Goal: Navigation & Orientation: Find specific page/section

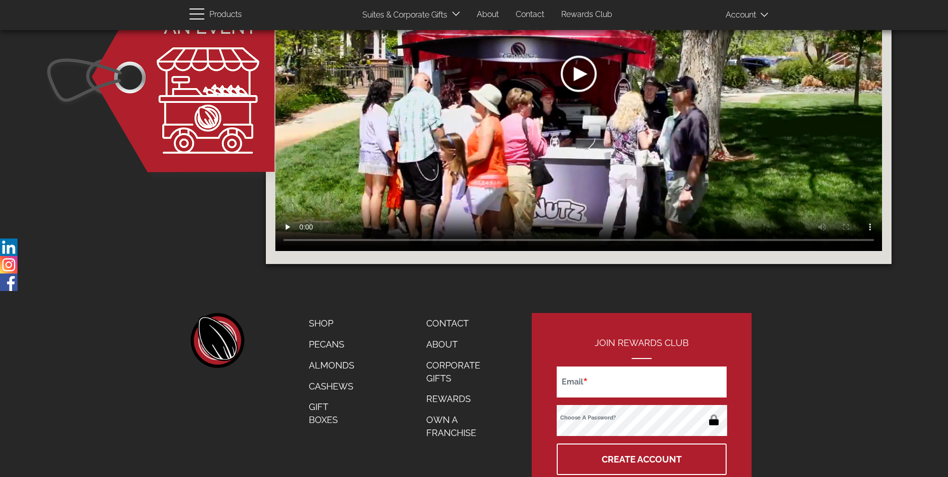
scroll to position [1537, 0]
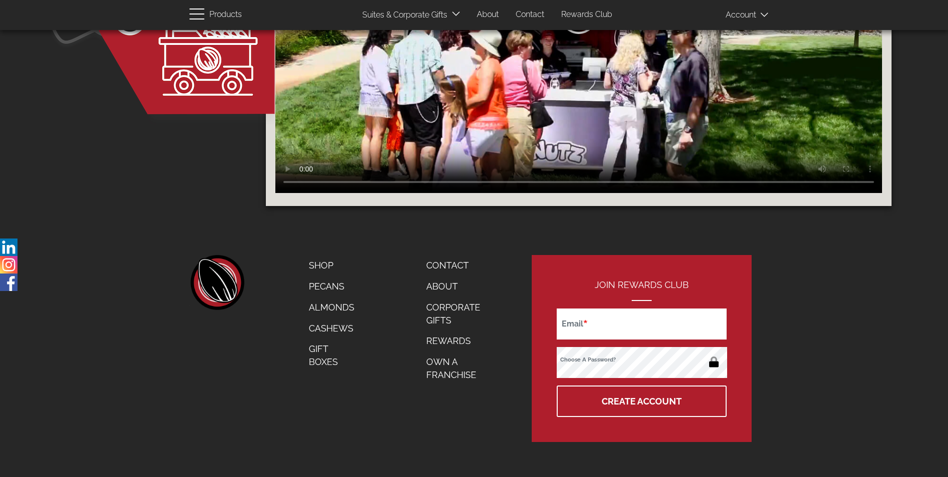
click at [444, 286] on link "About" at bounding box center [459, 286] width 81 height 21
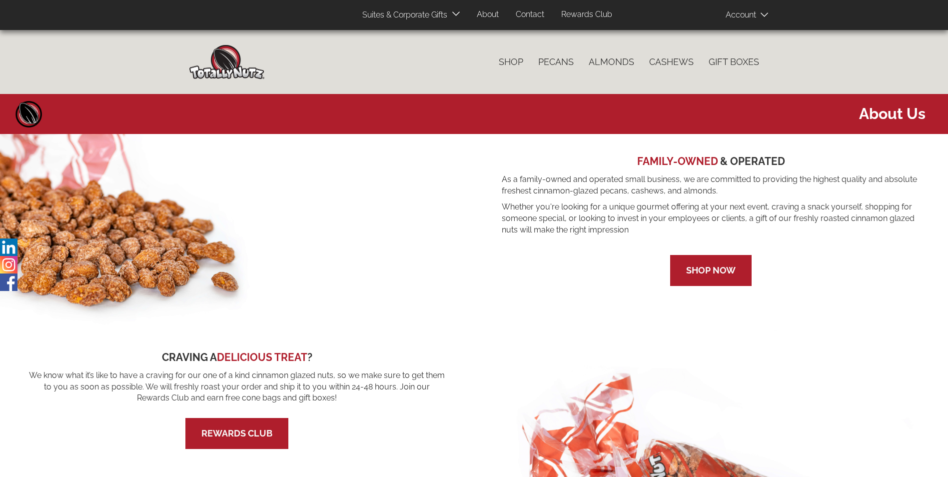
click at [489, 12] on link "About" at bounding box center [487, 14] width 37 height 19
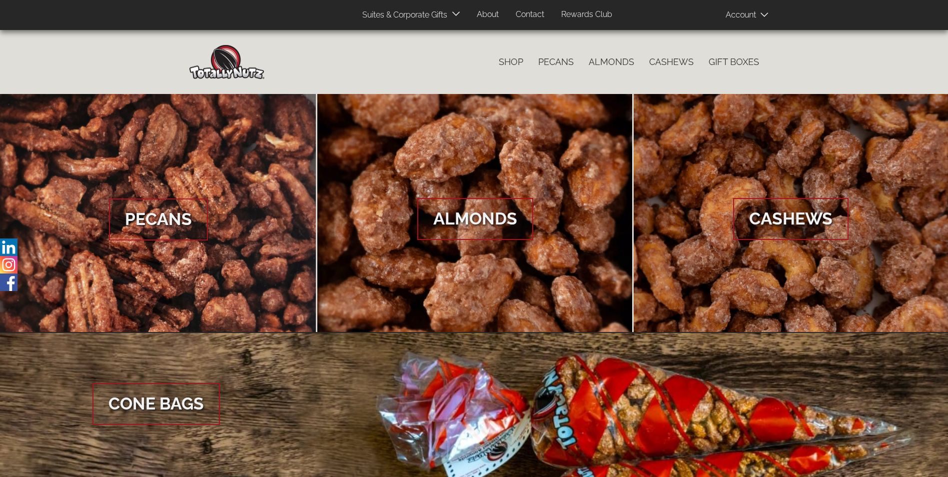
click at [230, 65] on img at bounding box center [226, 62] width 75 height 34
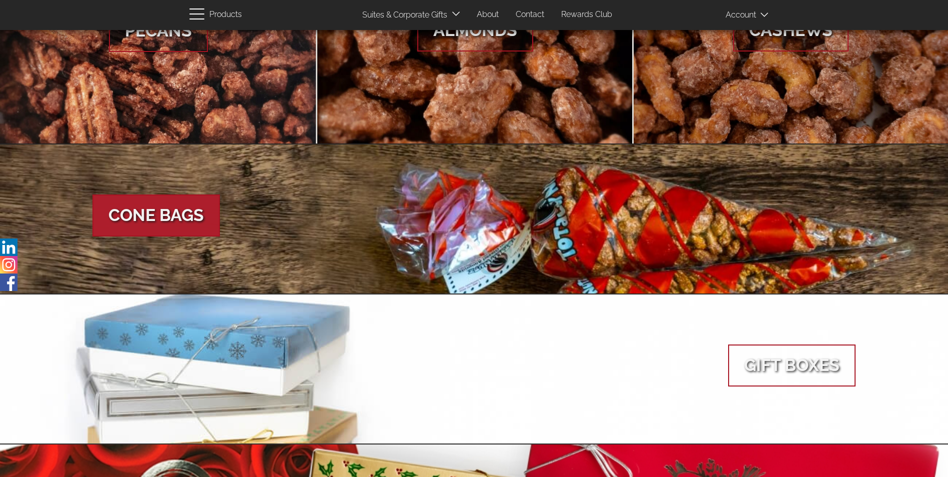
scroll to position [200, 0]
